Goal: Task Accomplishment & Management: Complete application form

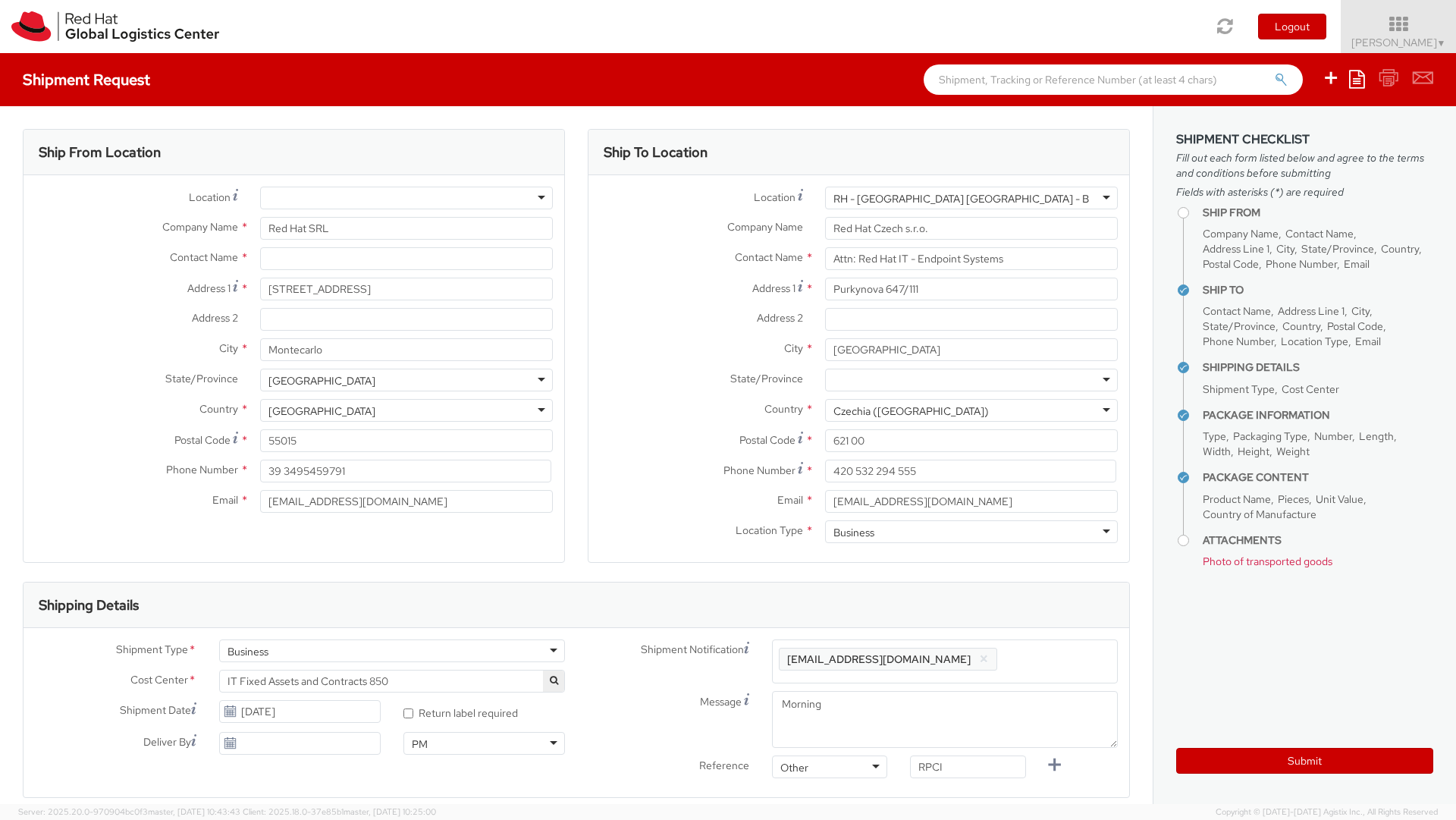
select select "850"
select select "LAPTOP"
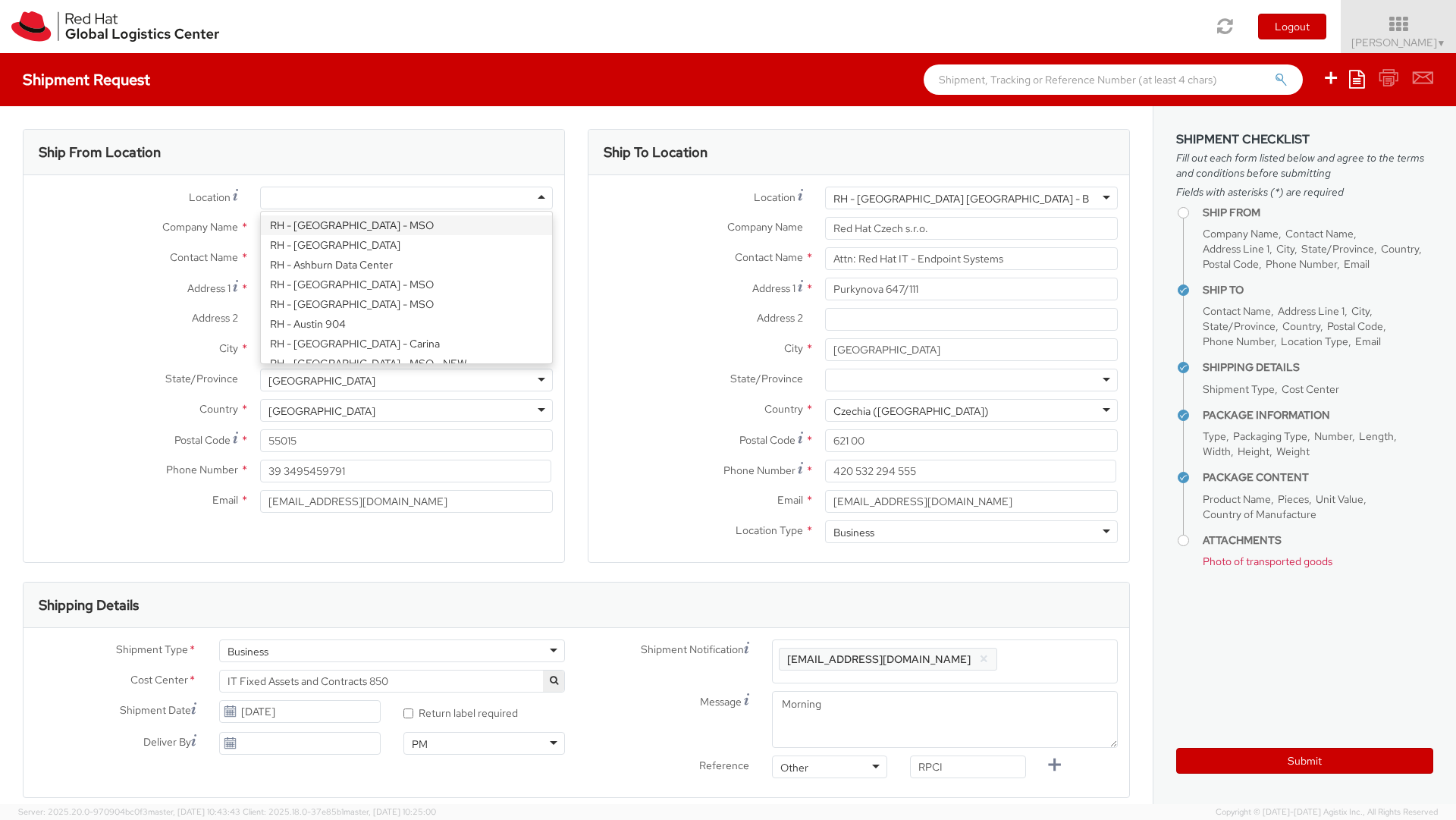
scroll to position [4, 0]
click at [370, 194] on div at bounding box center [406, 197] width 292 height 23
click at [173, 199] on label "Location Company locations *" at bounding box center [136, 197] width 226 height 20
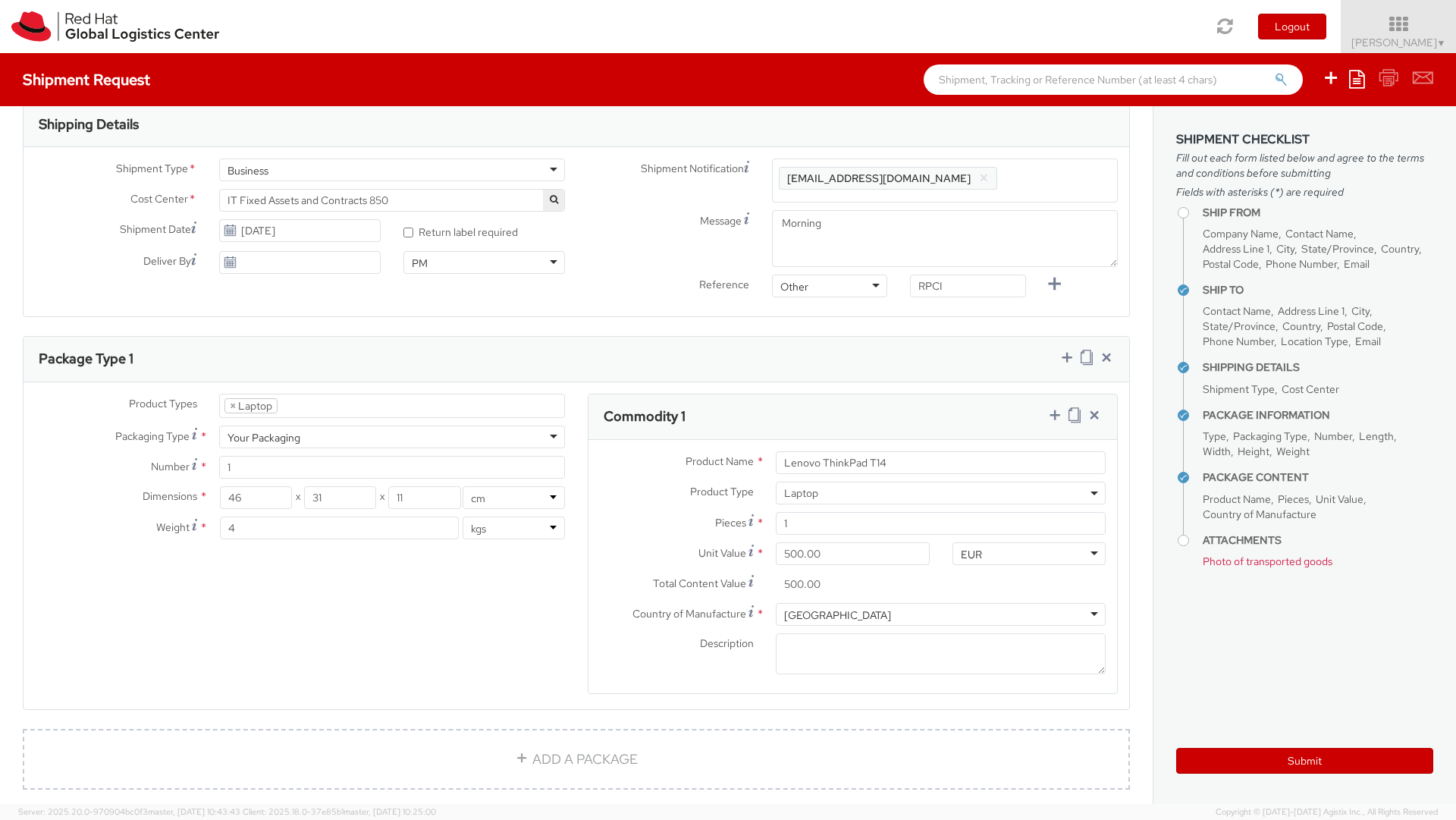
scroll to position [484, 0]
click at [224, 226] on icon at bounding box center [230, 226] width 13 height 12
click at [230, 225] on use at bounding box center [230, 226] width 11 height 11
click at [263, 231] on input "[DATE]" at bounding box center [300, 226] width 161 height 23
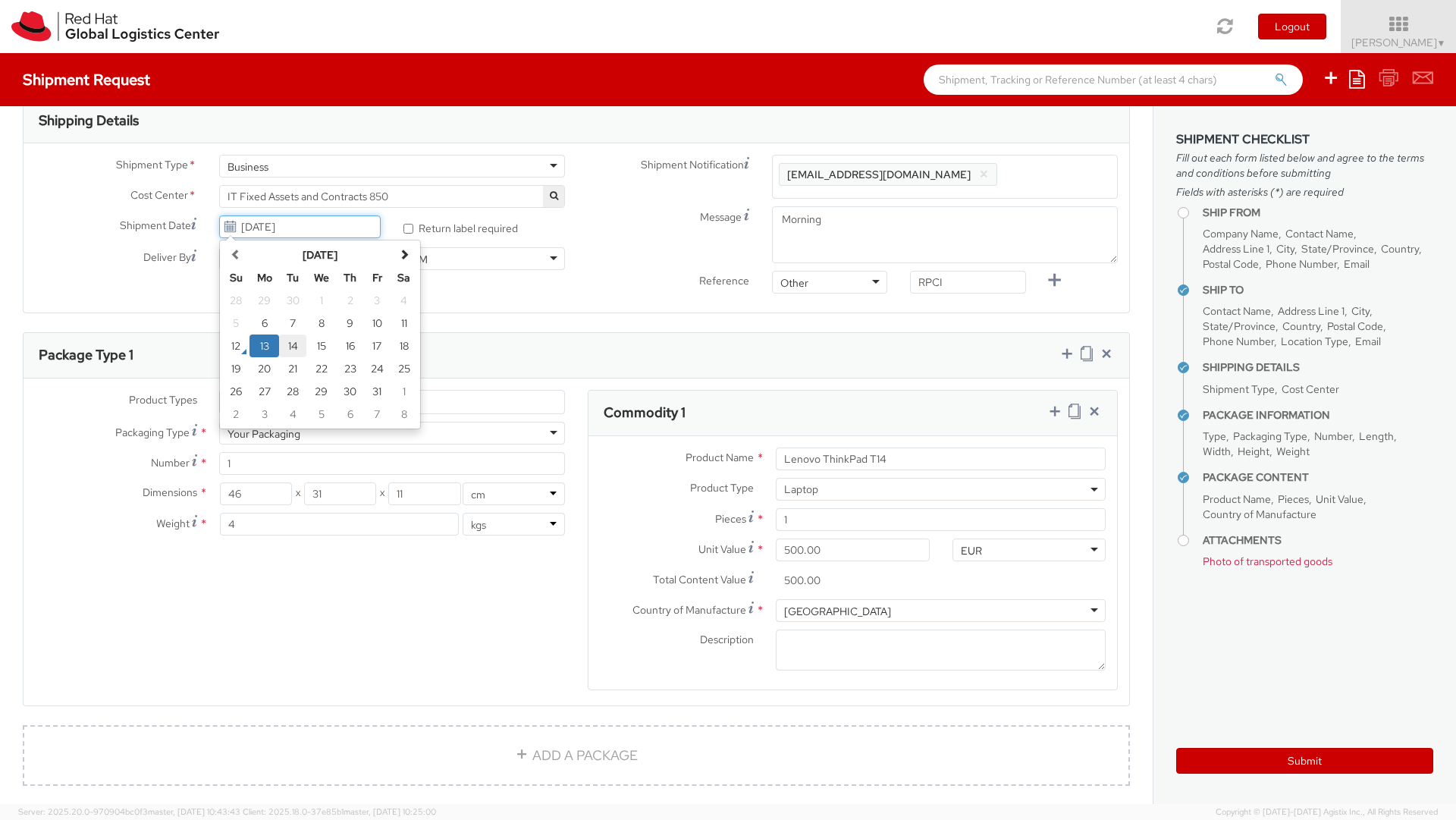
click at [299, 347] on td "14" at bounding box center [292, 345] width 28 height 23
type input "[DATE]"
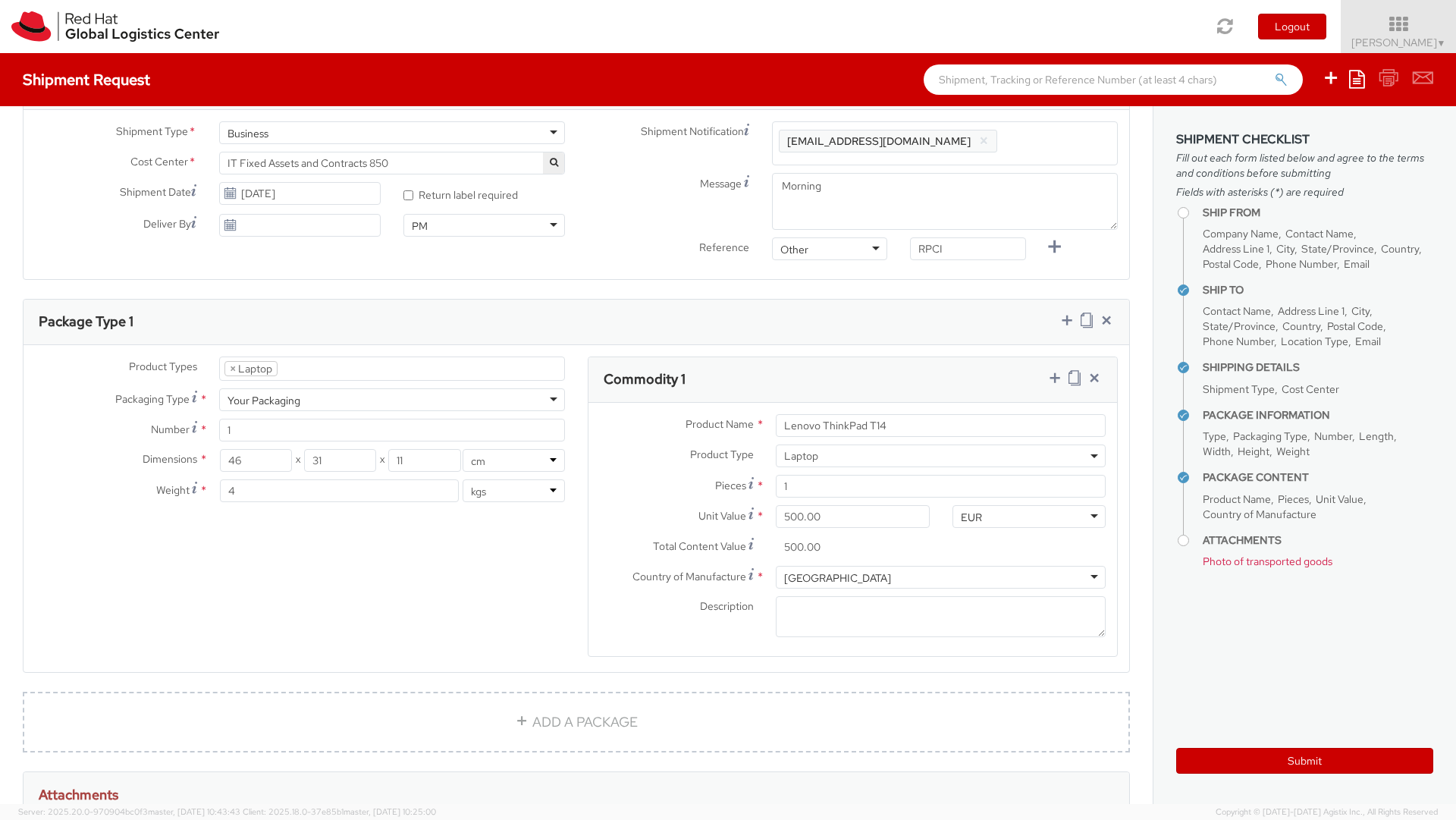
scroll to position [533, 0]
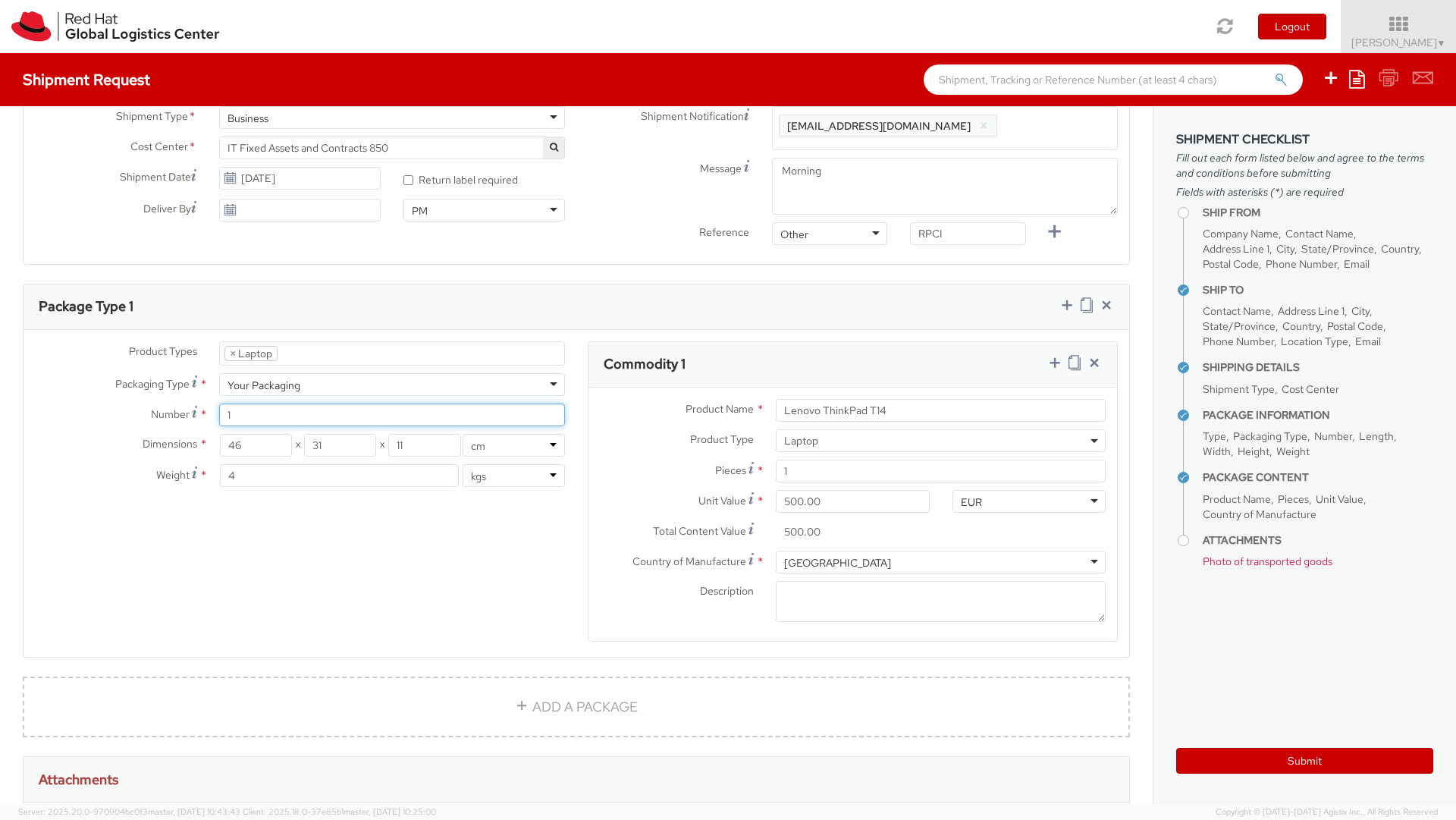
click at [366, 418] on input "1" at bounding box center [392, 414] width 346 height 23
click at [384, 509] on div "Product Types * Documents Docking Station Laptop Monitor Other Hardware Server …" at bounding box center [576, 501] width 1105 height 320
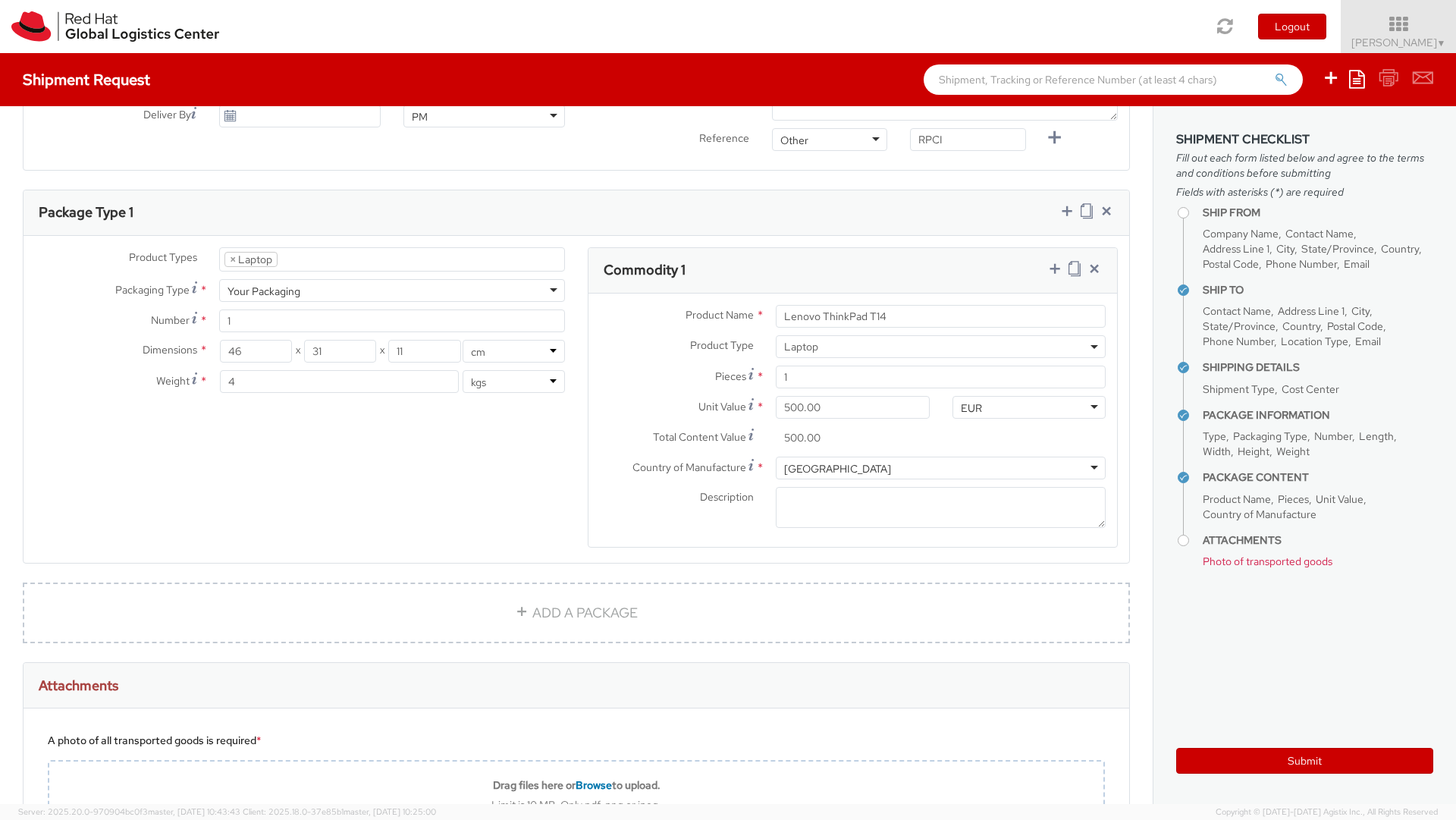
scroll to position [638, 0]
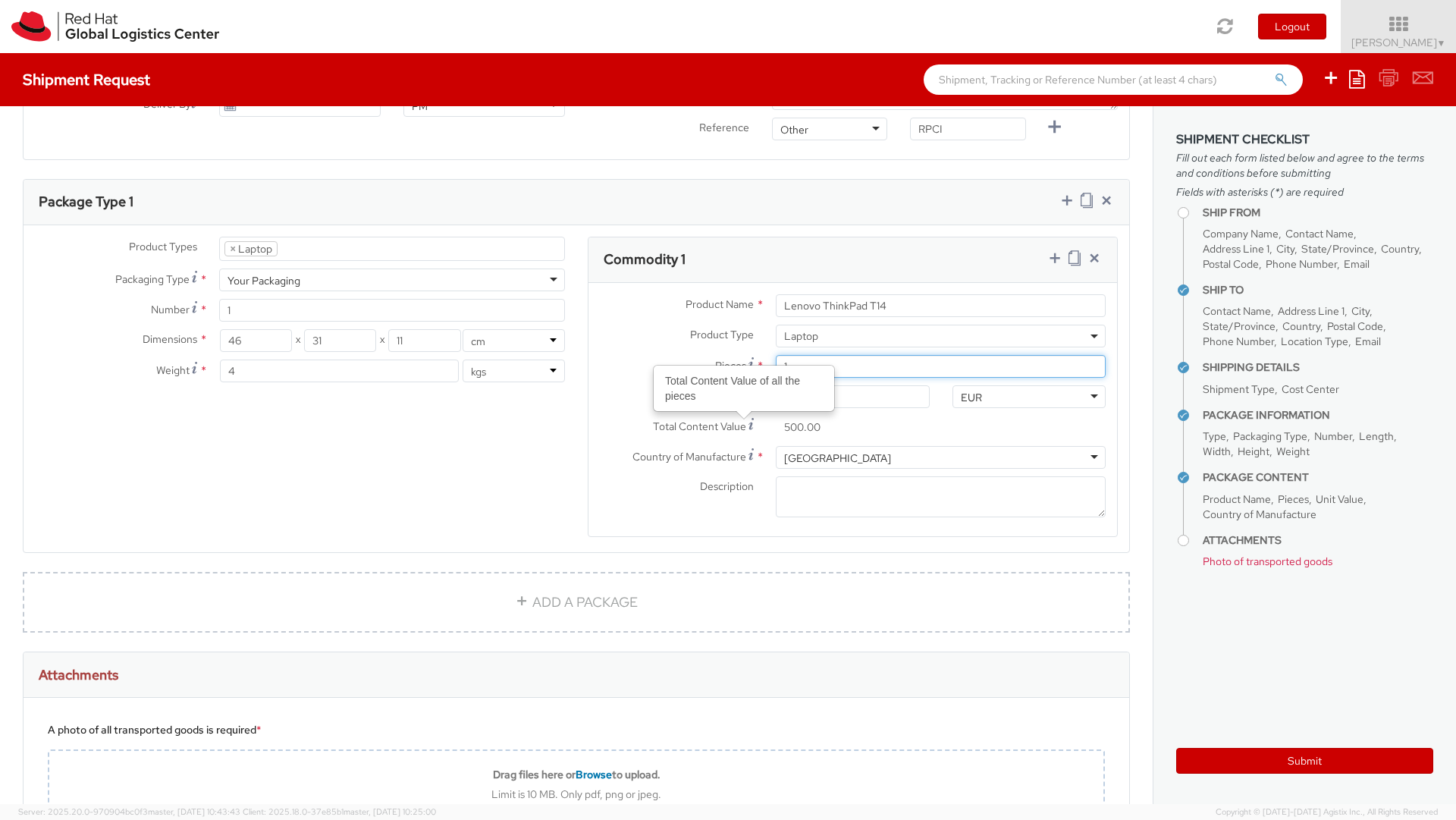
click at [881, 359] on input "1" at bounding box center [941, 366] width 330 height 23
click at [418, 511] on div "Product Types * Documents Docking Station Laptop Monitor Other Hardware Server …" at bounding box center [576, 396] width 1105 height 320
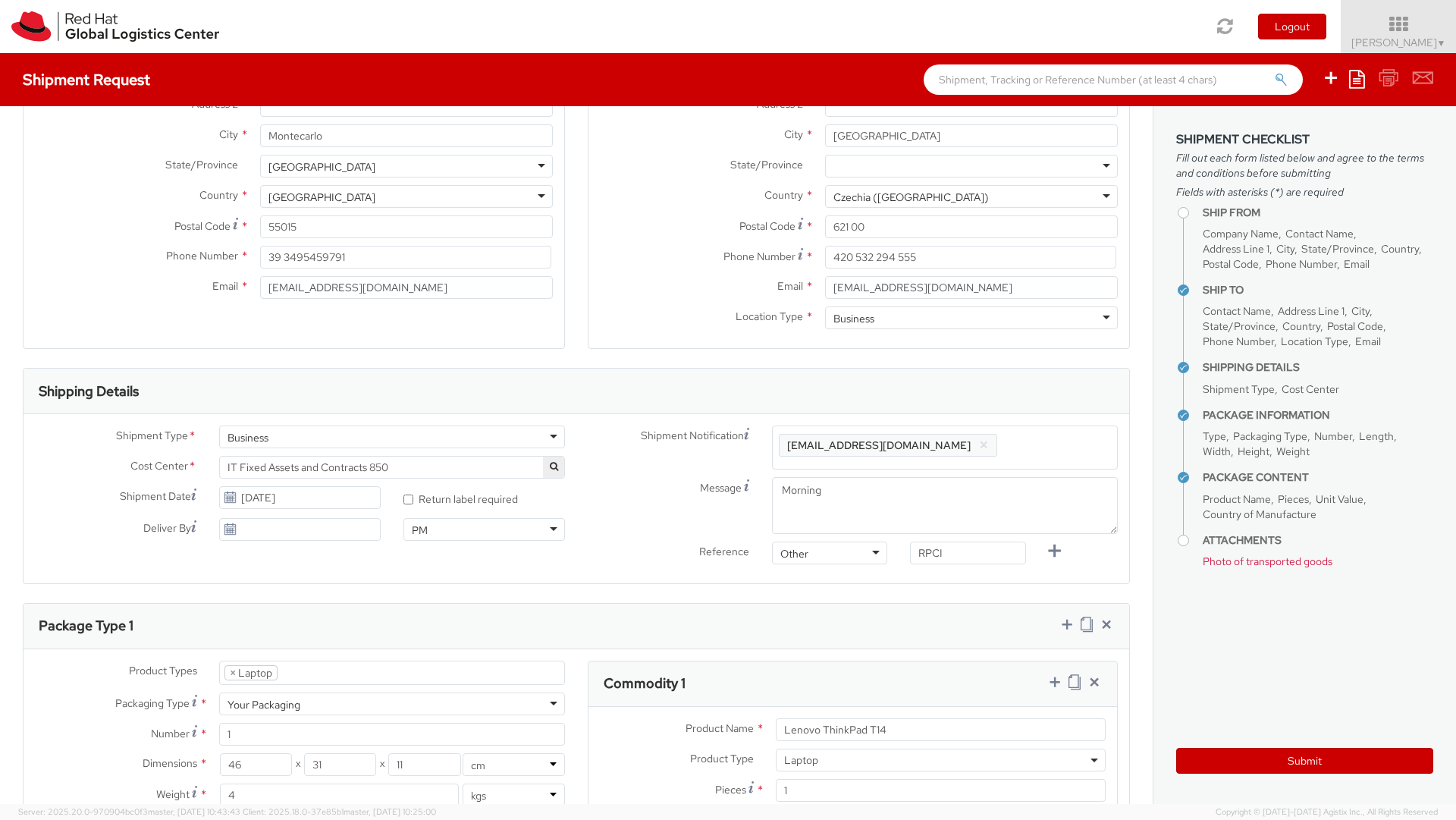
scroll to position [262, 0]
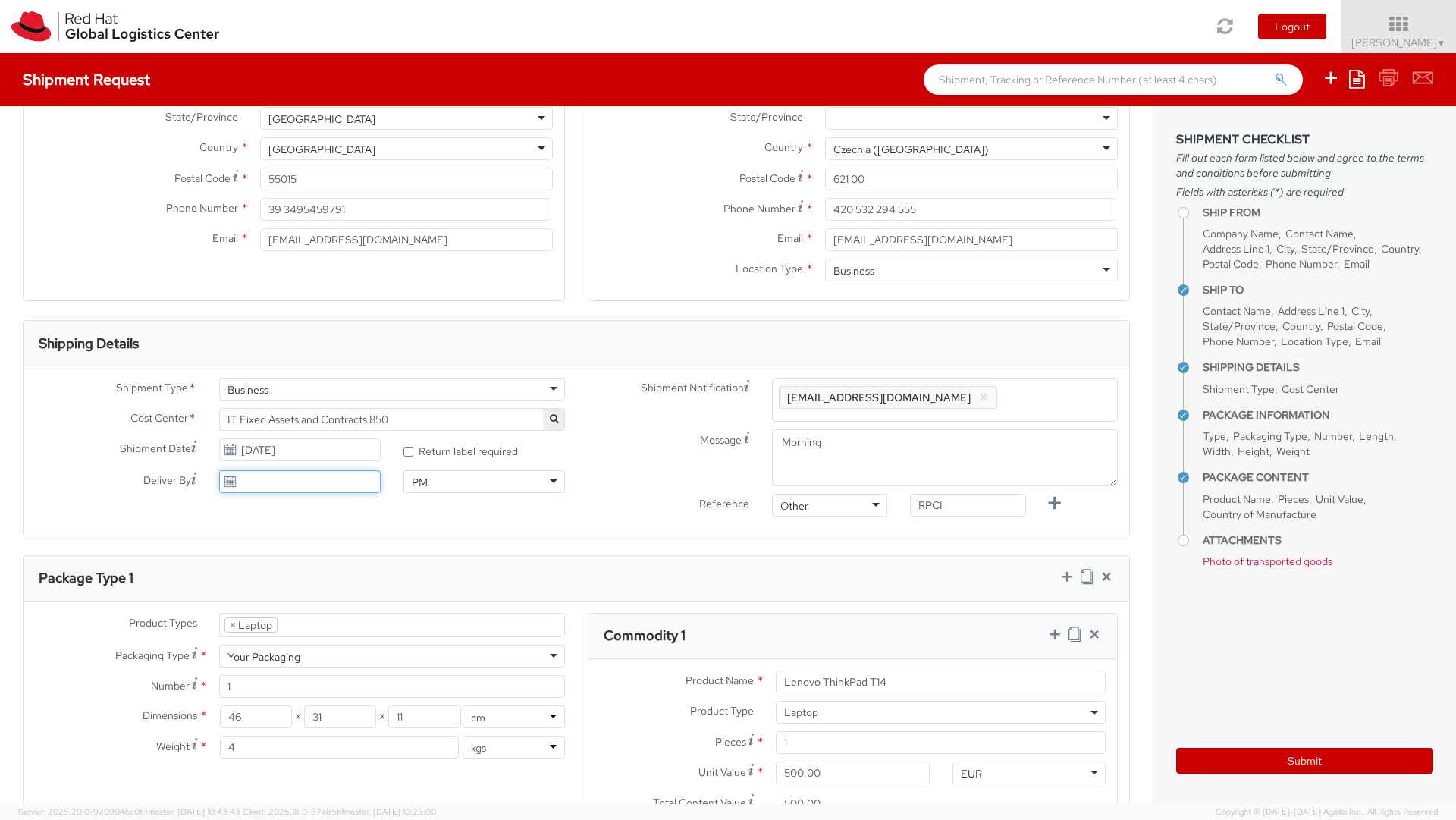
type input "[DATE]"
click at [341, 485] on input "[DATE]" at bounding box center [300, 481] width 161 height 23
click at [179, 535] on div "Shipping Details Shipment Type * Business Business Business Cost Center * AI En…" at bounding box center [576, 428] width 1107 height 216
click at [239, 477] on input "[DATE]" at bounding box center [300, 481] width 161 height 23
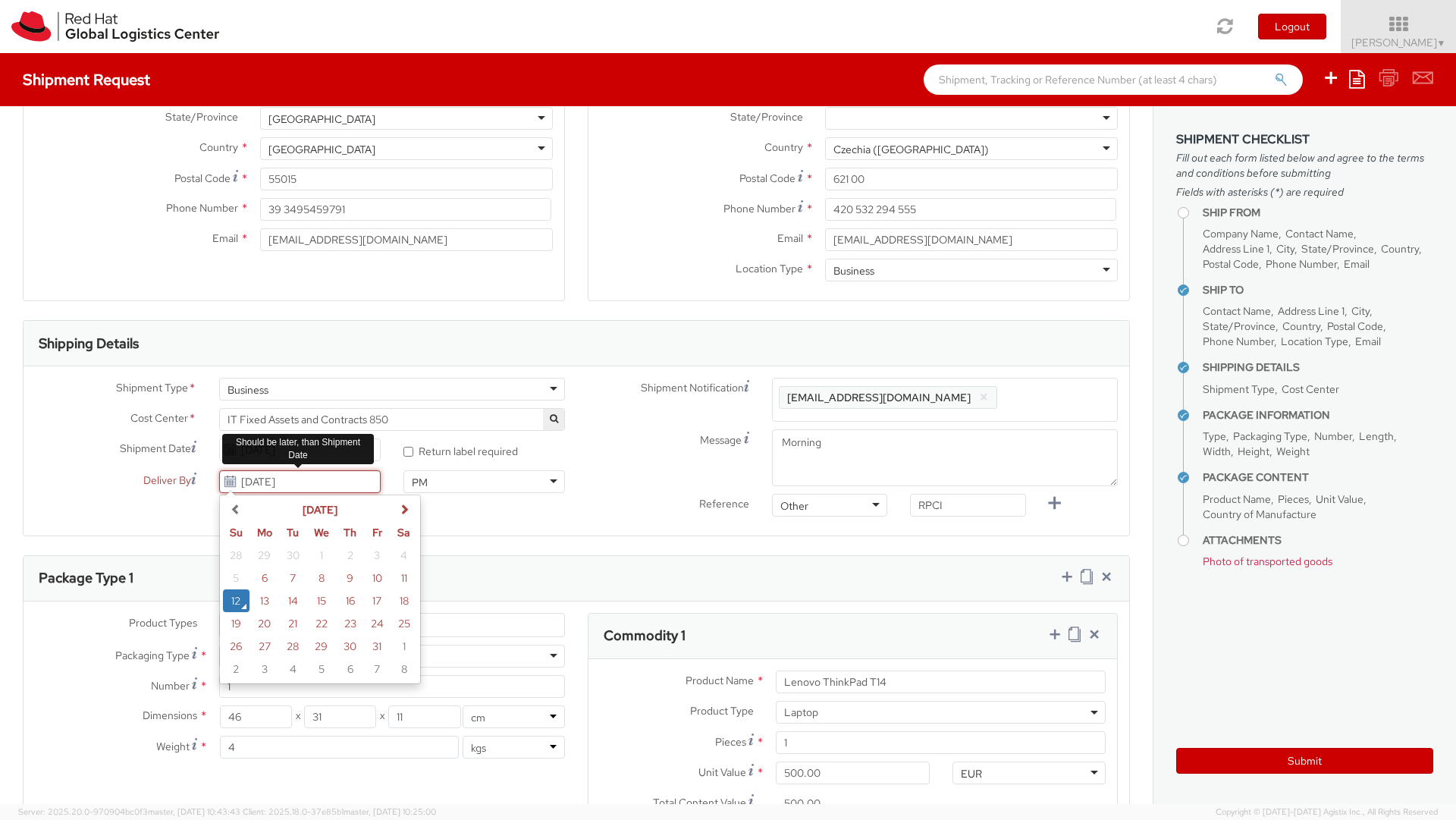
click at [336, 487] on input "[DATE]" at bounding box center [300, 481] width 161 height 23
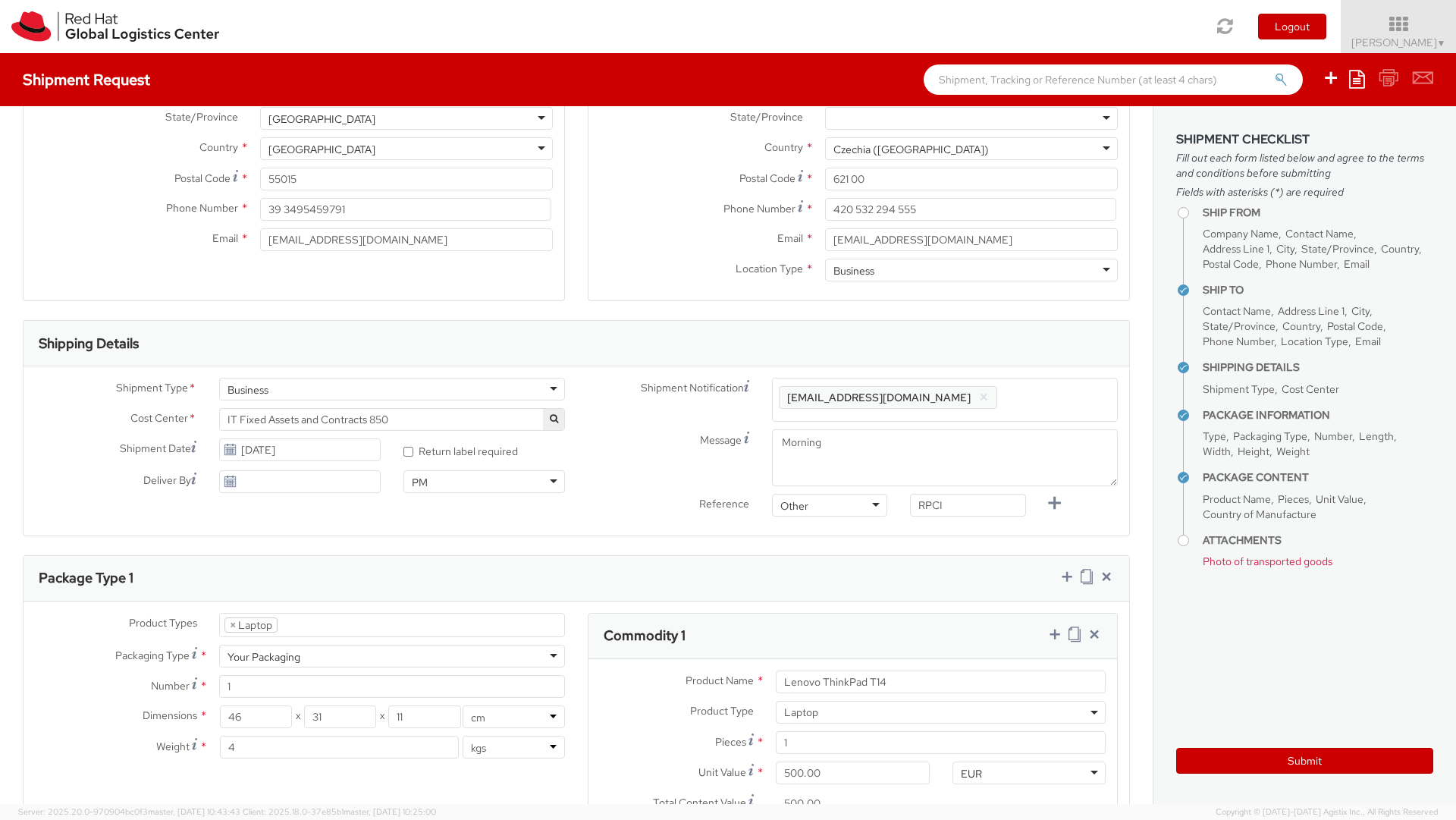
click at [566, 541] on div "Ship From Location Location * [GEOGRAPHIC_DATA] - [GEOGRAPHIC_DATA] - [GEOGRAPH…" at bounding box center [576, 615] width 1153 height 1541
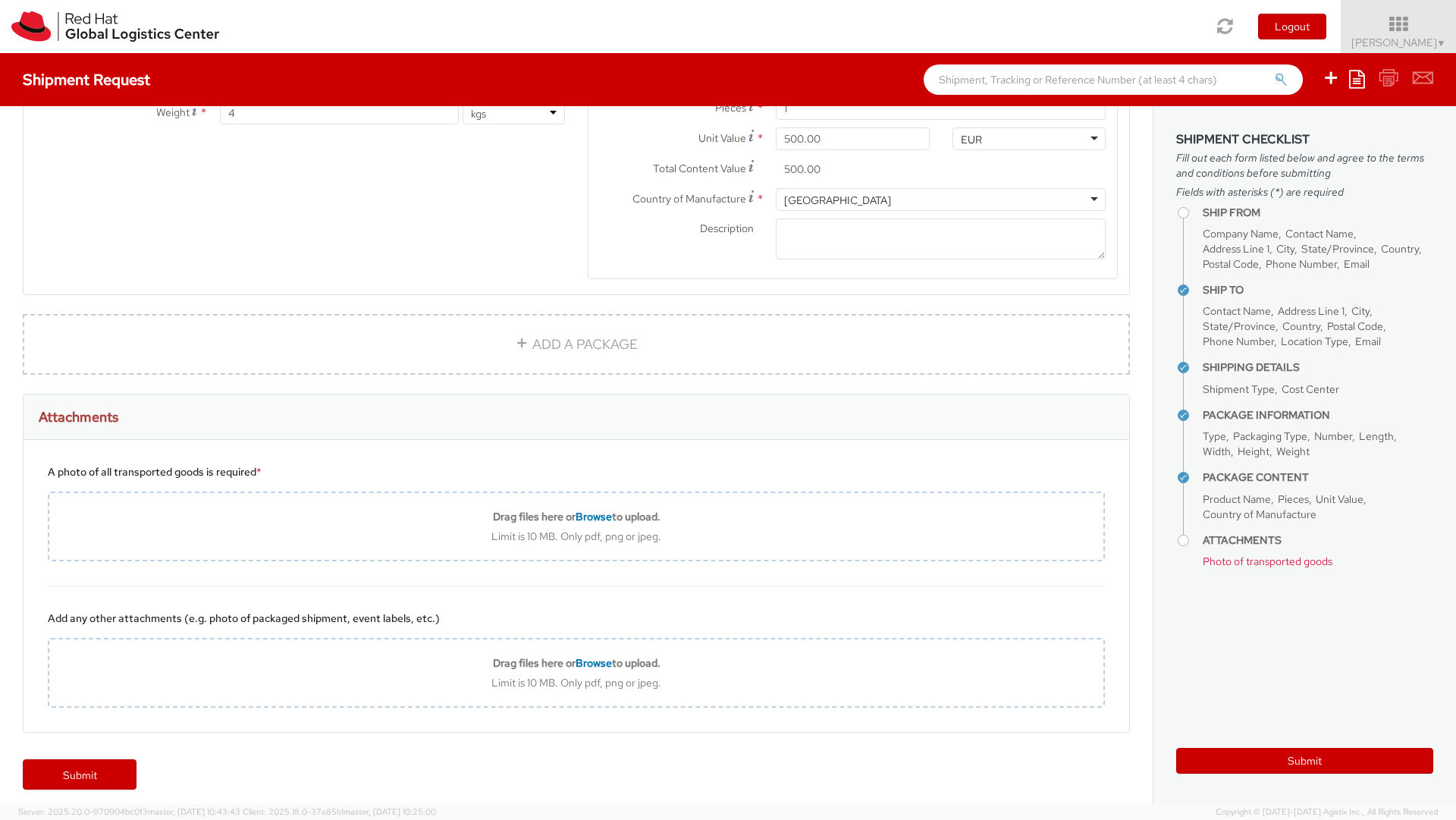
scroll to position [904, 0]
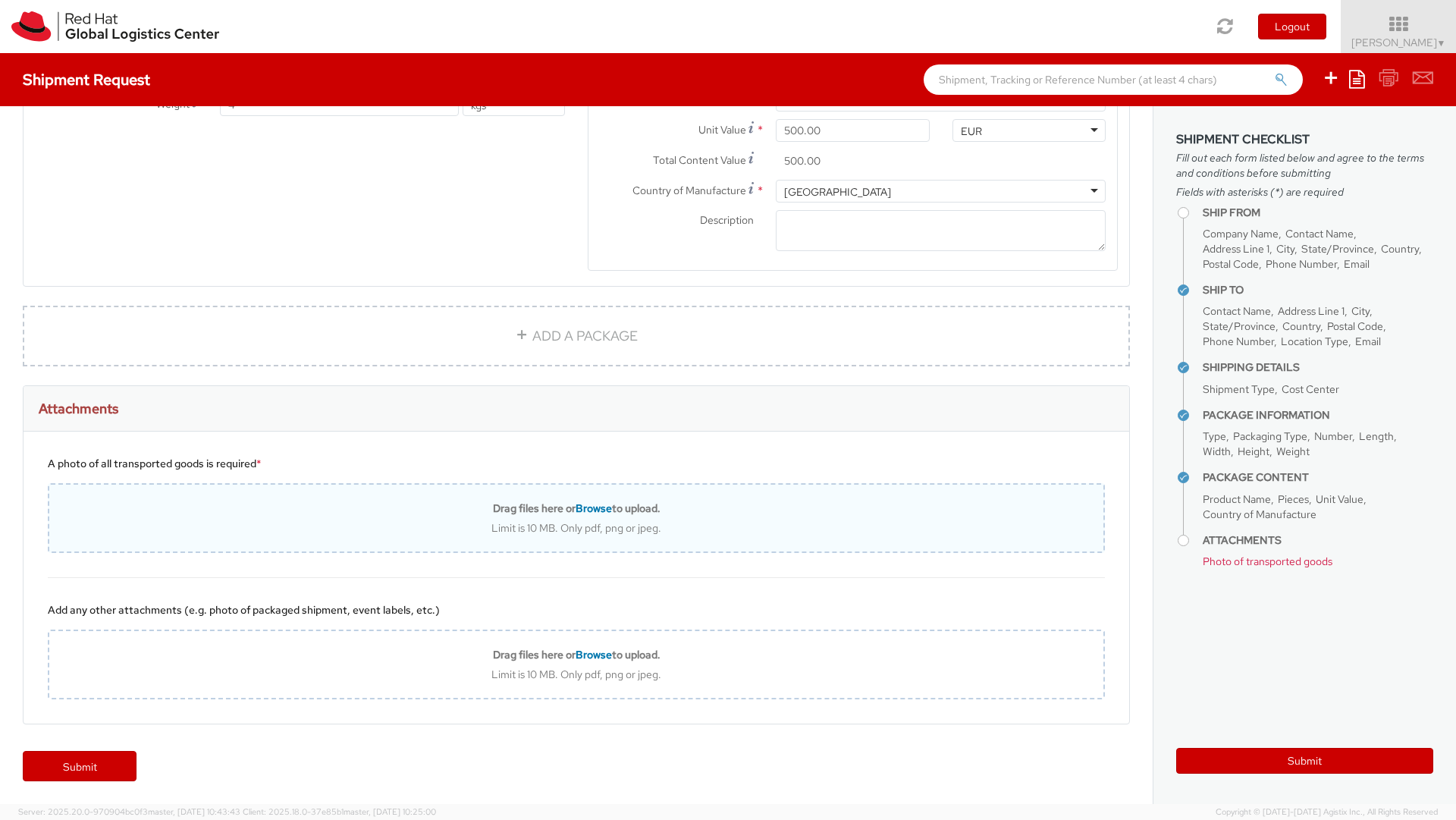
click at [431, 536] on div "Drag files here or Browse to upload. Limit is 10 MB. Only pdf, png or jpeg." at bounding box center [576, 517] width 1057 height 70
type input "C:\fakepath\pc.jpg"
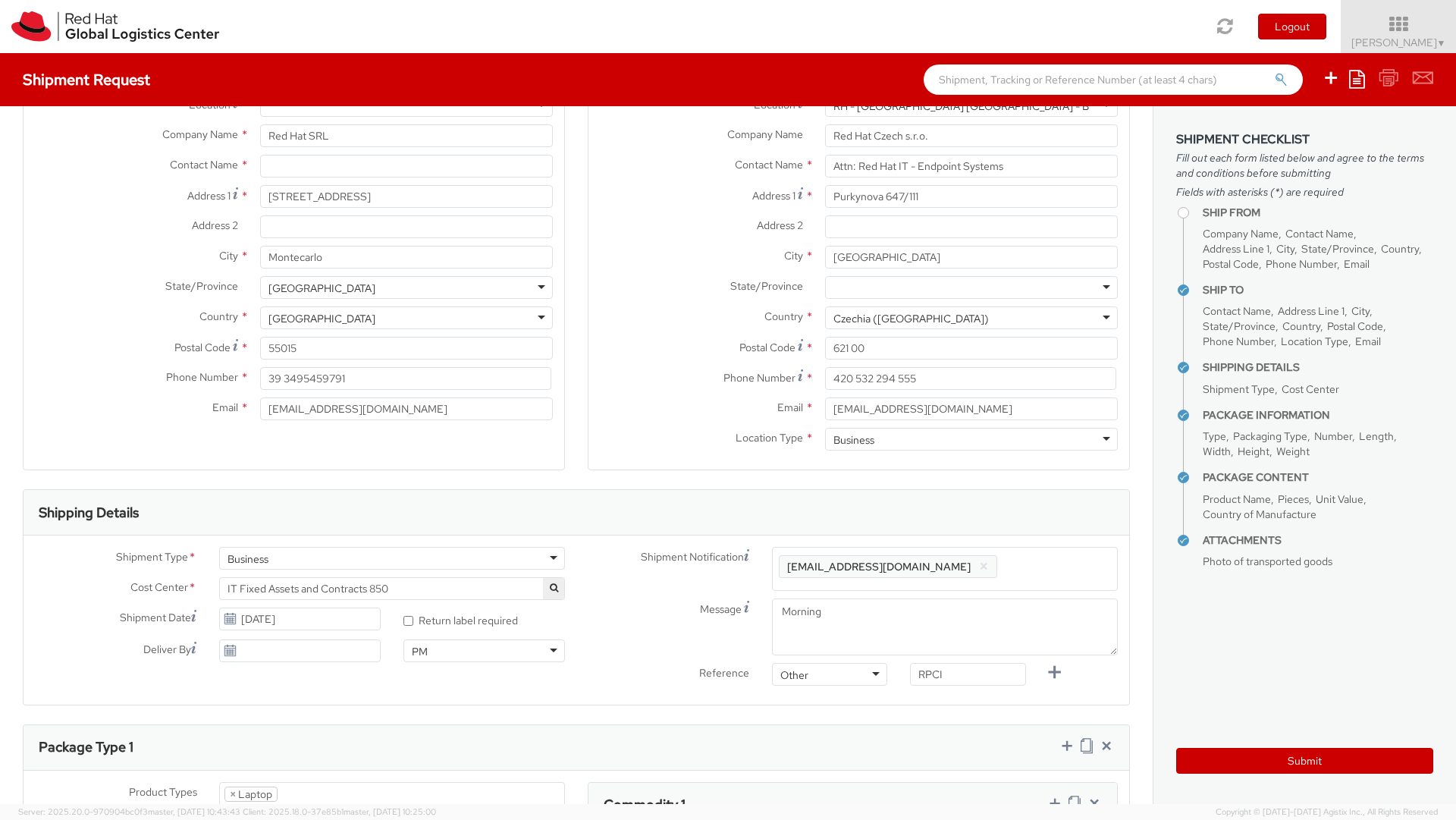
scroll to position [0, 0]
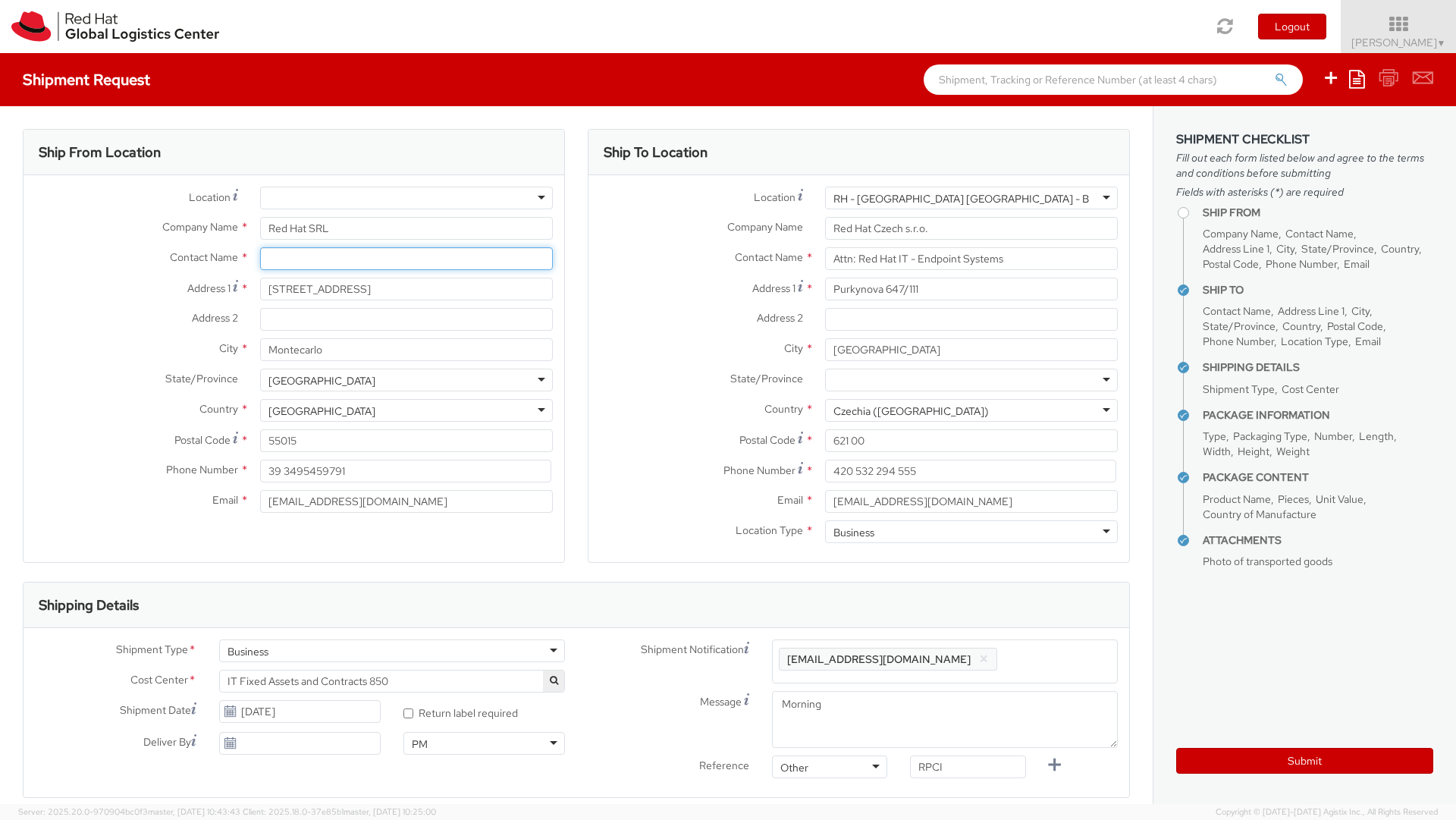
click at [358, 267] on input "text" at bounding box center [406, 258] width 292 height 23
type input "Nicolo' l"
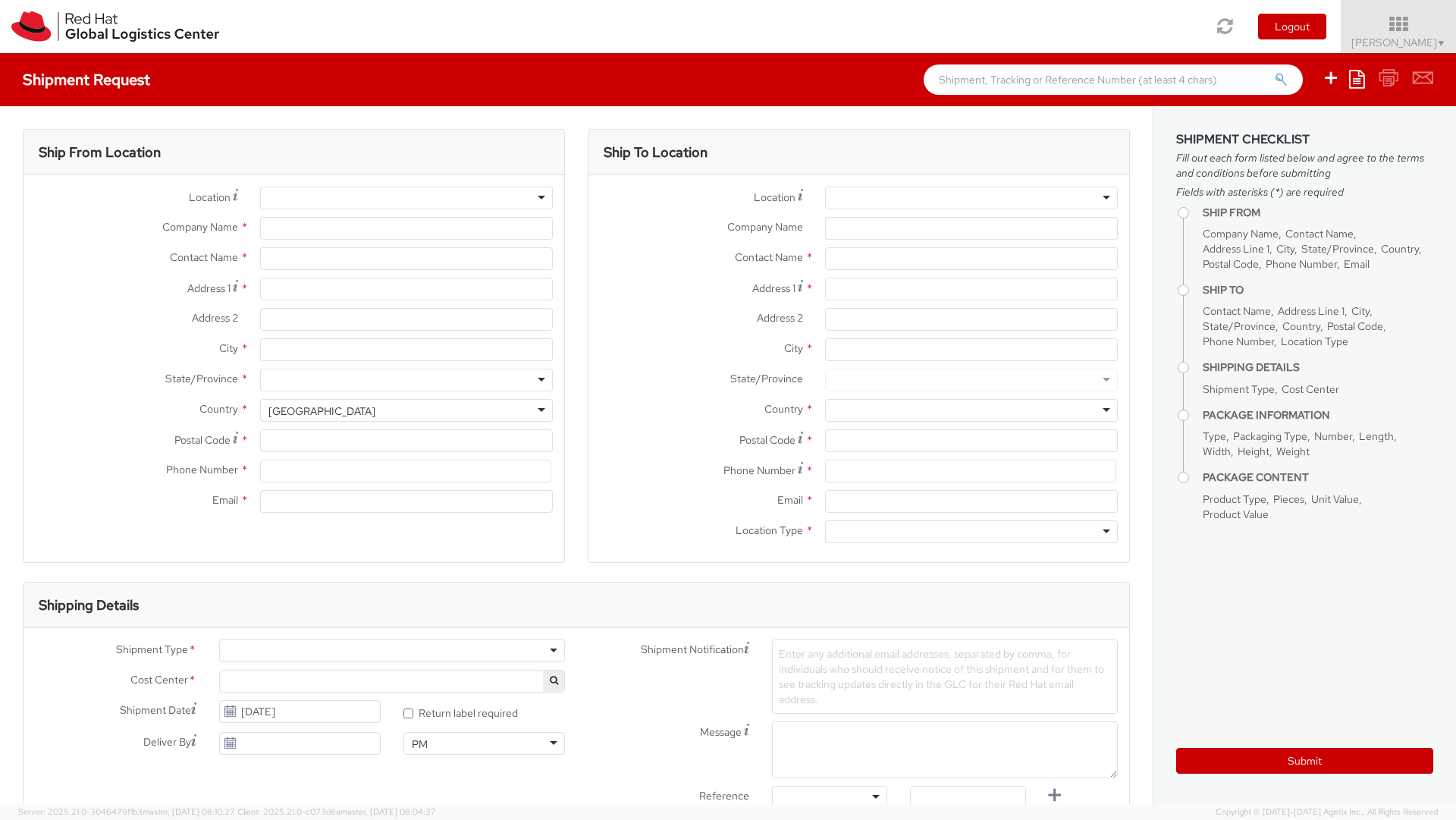
select select "686"
select select
click at [476, 588] on div "Shipping Details" at bounding box center [576, 605] width 1105 height 46
type input "Red Hat"
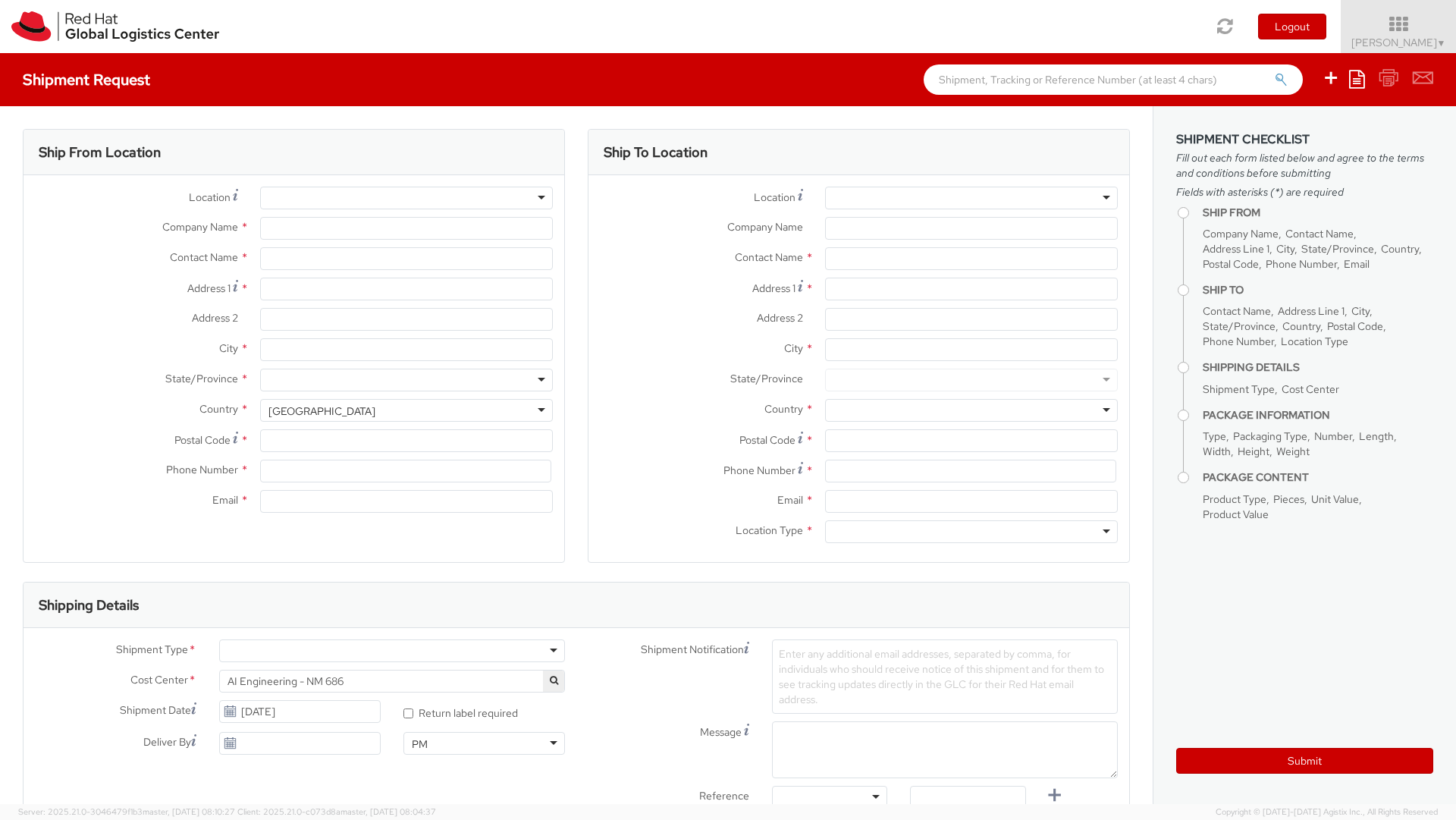
type input "[PERSON_NAME]"
type input "nlucches@redhat.com"
type input "Red Hat"
type input "[PERSON_NAME]"
type input "nlucches@redhat.com"
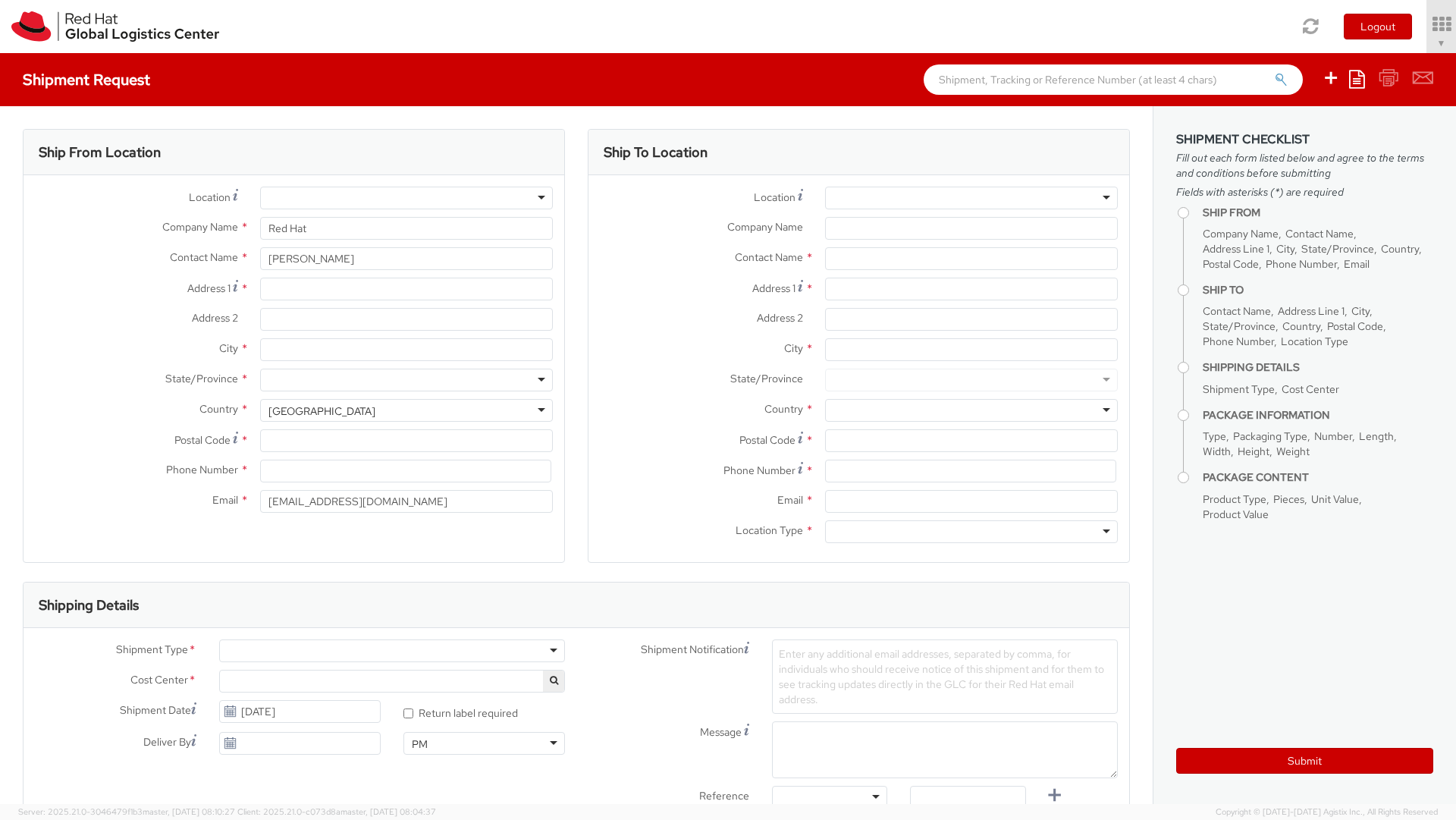
select select "686"
select select
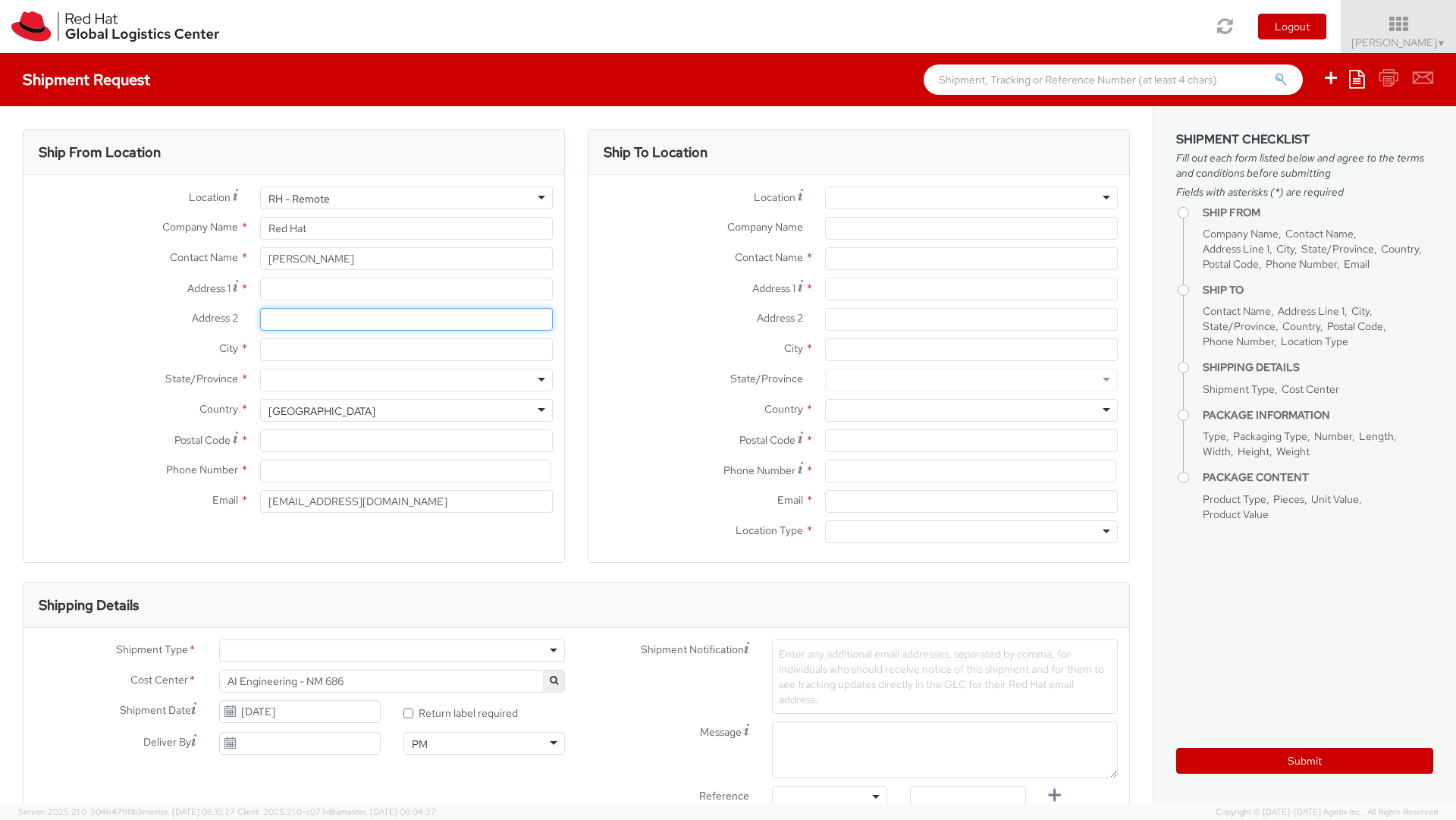
click at [472, 317] on input "Address 2 *" at bounding box center [406, 319] width 292 height 23
click at [487, 298] on input "Address 1 *" at bounding box center [406, 289] width 292 height 23
